Goal: Information Seeking & Learning: Compare options

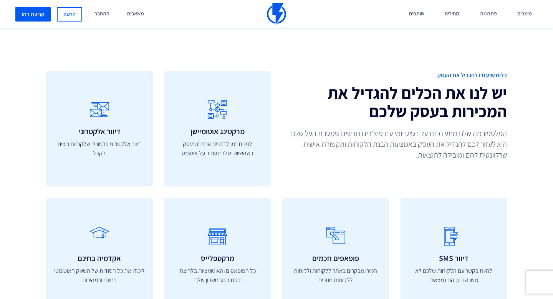
scroll to position [2160, 0]
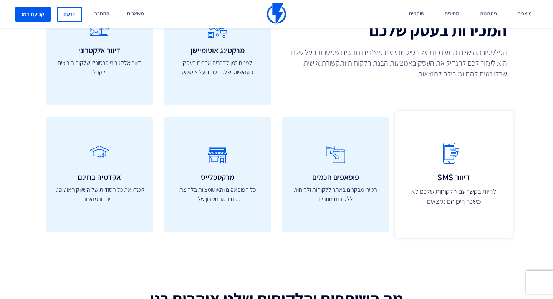
click at [440, 170] on link "דיוור SMS להיות בקשר עם הלקוחות שלכם לא משנה היכן הם נמצאים" at bounding box center [453, 174] width 117 height 127
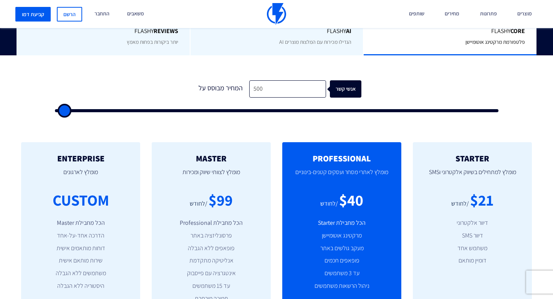
scroll to position [304, 0]
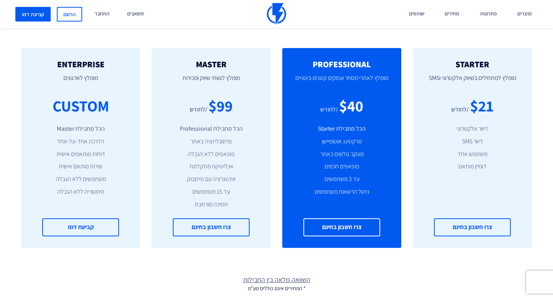
click at [417, 131] on div "STARTER מומלץ למתחילים בשיווק אלקטרוני וSMS $21 /לחודש דיוור אלקטרוני דיוור SMS…" at bounding box center [471, 148] width 119 height 200
click at [435, 129] on li "דיוור אלקטרוני" at bounding box center [472, 128] width 96 height 9
click at [438, 100] on div "$21 /לחודש" at bounding box center [472, 106] width 96 height 22
click at [437, 82] on p "מומלץ למתחילים בשיווק אלקטרוני וSMS" at bounding box center [472, 82] width 96 height 26
click at [229, 139] on li "פרסונליזציה באתר" at bounding box center [211, 141] width 96 height 9
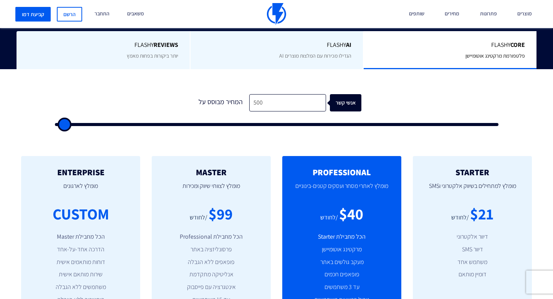
scroll to position [249, 0]
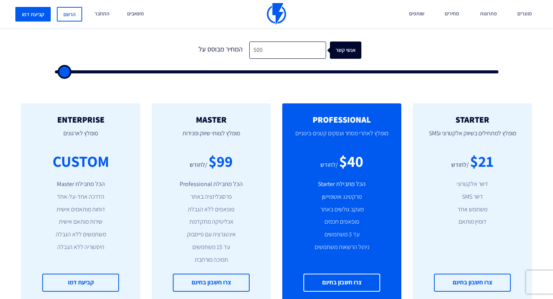
type input "25500"
click at [170, 73] on input "range" at bounding box center [276, 71] width 443 height 3
type input "25,500"
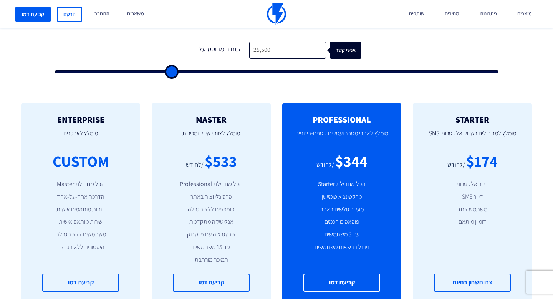
type input "34500"
click at [208, 73] on input "range" at bounding box center [276, 71] width 443 height 3
type input "34,500"
type input "41500"
click at [238, 73] on input "range" at bounding box center [276, 71] width 443 height 3
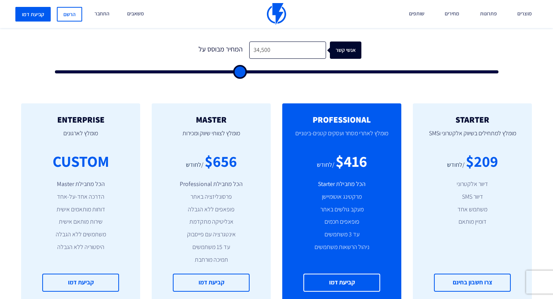
type input "41,500"
click at [259, 73] on div "1 המחיר מבוסס על 41,500 אנשי קשר" at bounding box center [276, 55] width 459 height 66
type input "48000"
click at [266, 71] on input "range" at bounding box center [276, 71] width 443 height 3
type input "48,000"
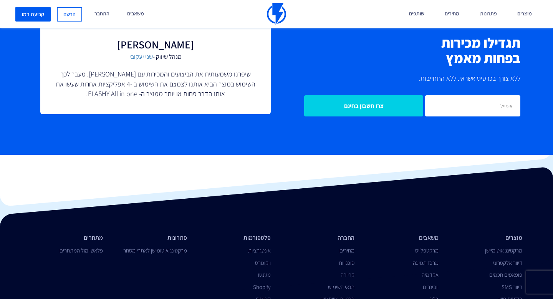
scroll to position [1758, 0]
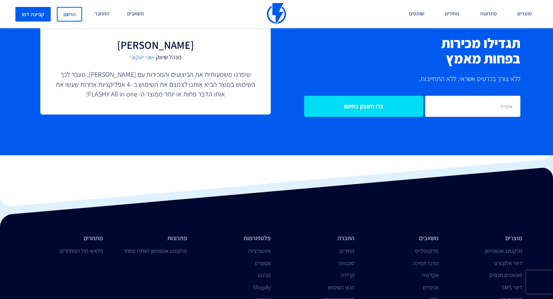
click at [319, 98] on input "צרו חשבון בחינם" at bounding box center [363, 106] width 119 height 21
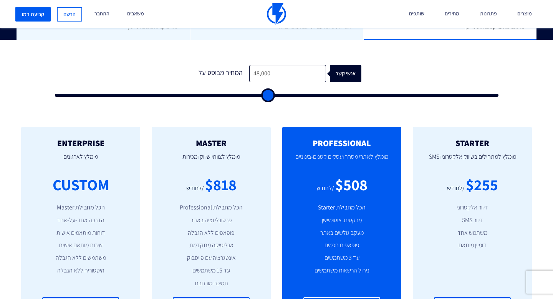
scroll to position [181, 0]
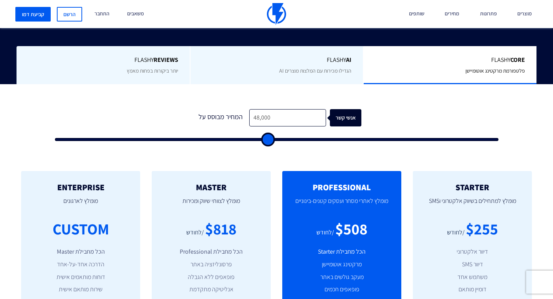
type input "500"
click at [56, 138] on input "range" at bounding box center [276, 139] width 443 height 3
type input "500"
type input "1,000"
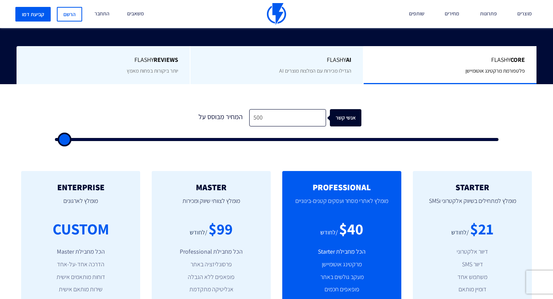
type input "1000"
type input "500"
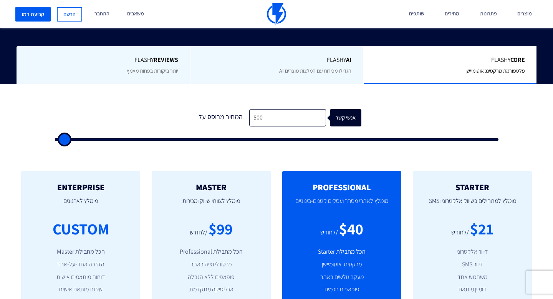
type input "500"
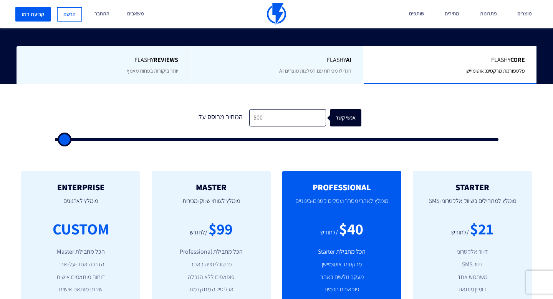
type input "500"
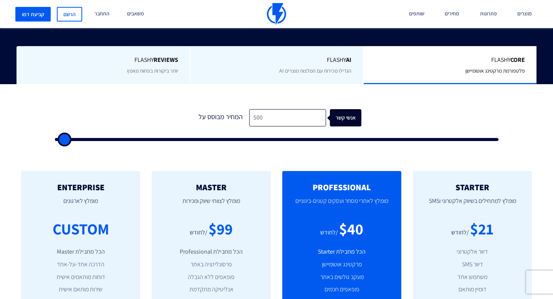
drag, startPoint x: 65, startPoint y: 139, endPoint x: 41, endPoint y: 144, distance: 25.0
click at [55, 141] on input "range" at bounding box center [276, 139] width 443 height 3
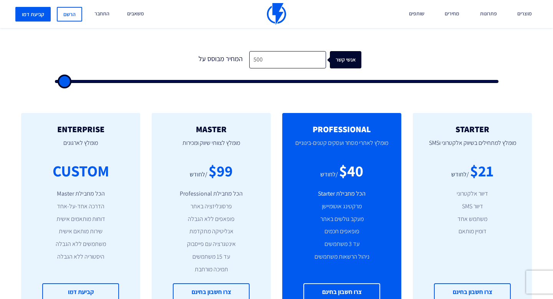
scroll to position [166, 0]
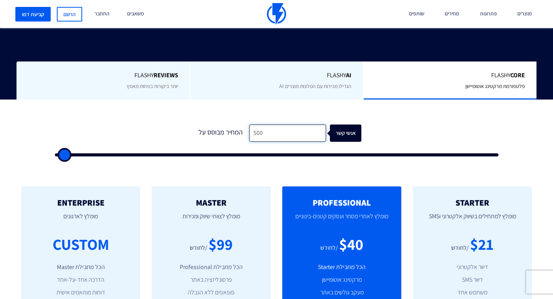
click at [251, 137] on input "500" at bounding box center [287, 132] width 77 height 17
type input "2"
type input "500"
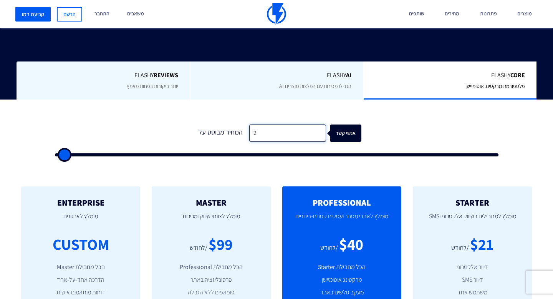
type input "25"
type input "500"
type input "250"
type input "500"
type input "2,500"
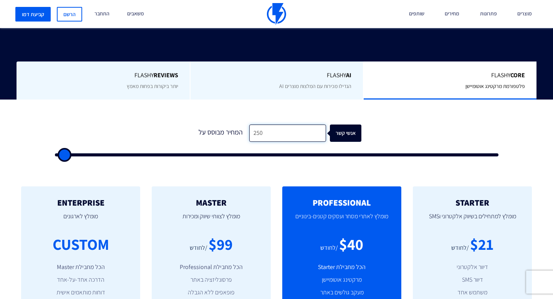
type input "2500"
type input "25,000"
type input "25000"
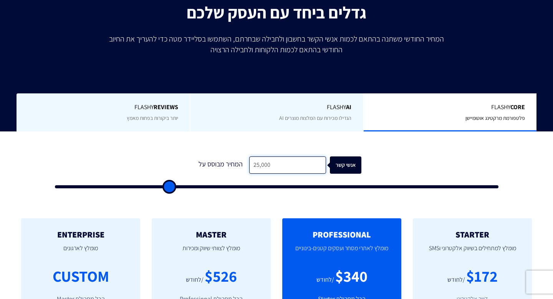
scroll to position [0, 0]
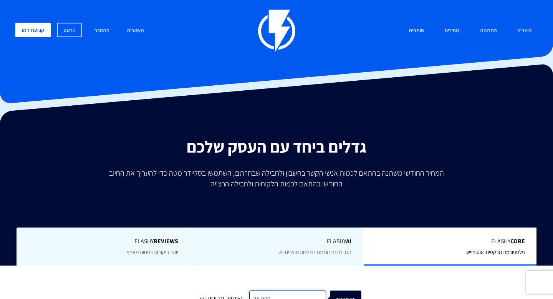
type input "25,000"
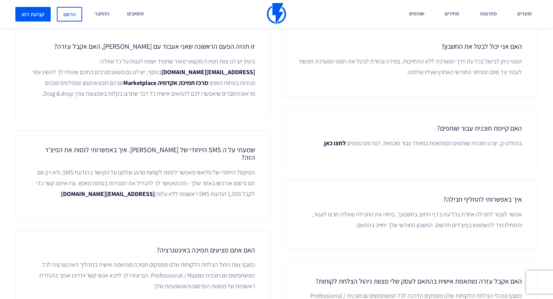
scroll to position [1244, 0]
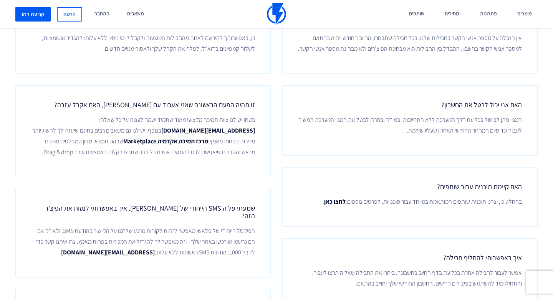
click at [281, 22] on img at bounding box center [276, 14] width 19 height 22
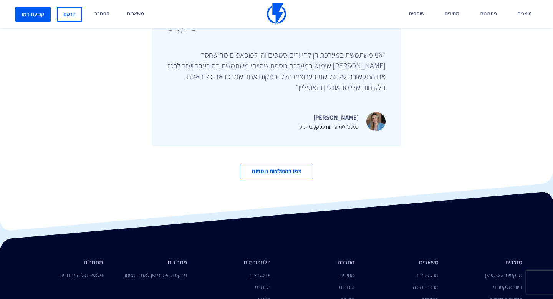
scroll to position [2573, 0]
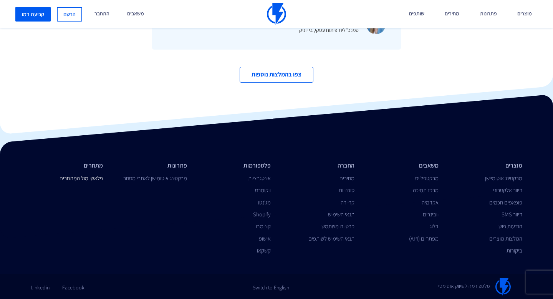
click at [96, 175] on link "פלאשי מול המתחרים" at bounding box center [80, 177] width 43 height 7
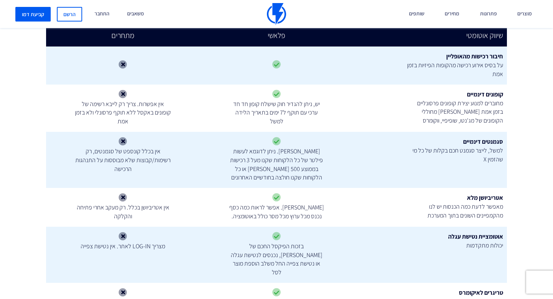
scroll to position [627, 0]
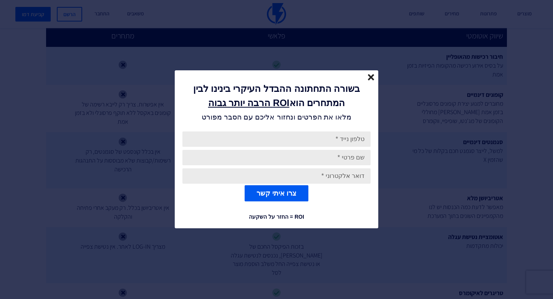
click at [334, 139] on input "text" at bounding box center [276, 138] width 188 height 15
type input "053-420-3119"
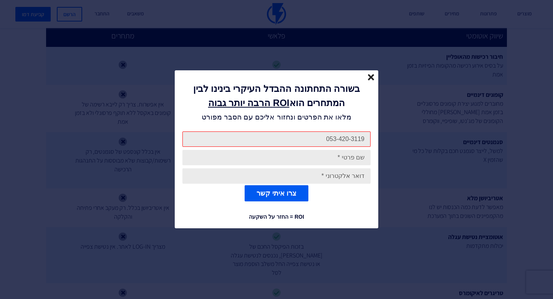
click at [327, 157] on input "text" at bounding box center [276, 157] width 188 height 15
type input "[PERSON_NAME]"
click at [304, 173] on input "email" at bounding box center [276, 175] width 188 height 15
type input "[EMAIL_ADDRESS][DOMAIN_NAME]"
click at [313, 162] on input "[PERSON_NAME]" at bounding box center [276, 157] width 188 height 15
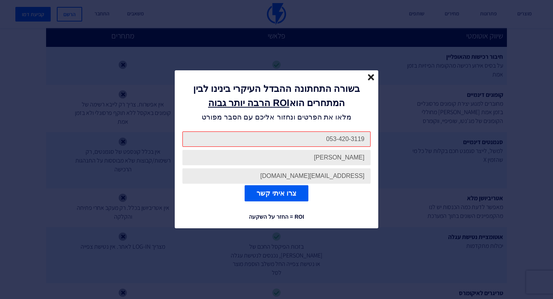
click at [314, 147] on form "053-420-3119 אסתר עלמו [EMAIL_ADDRESS][DOMAIN_NAME] צרו [PERSON_NAME] קשר" at bounding box center [276, 166] width 203 height 85
click at [290, 190] on button "צרו איתי קשר" at bounding box center [276, 193] width 64 height 16
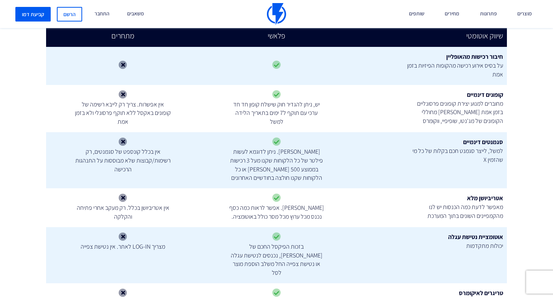
click at [277, 194] on icon at bounding box center [276, 198] width 8 height 8
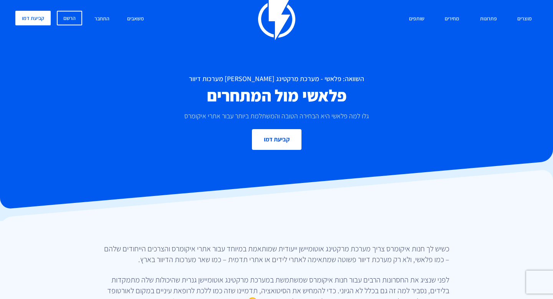
scroll to position [12, 0]
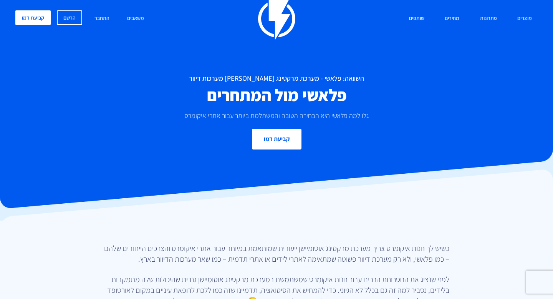
click at [276, 23] on img at bounding box center [276, 18] width 37 height 43
